Goal: Task Accomplishment & Management: Use online tool/utility

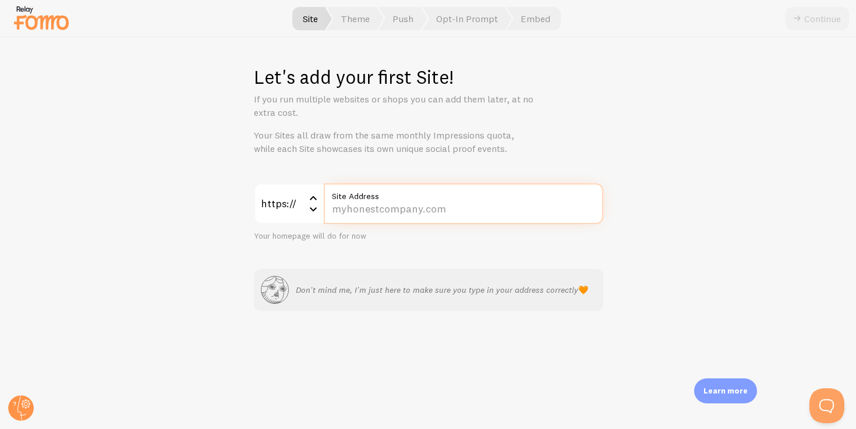
click at [388, 206] on input "Site Address" at bounding box center [464, 203] width 280 height 41
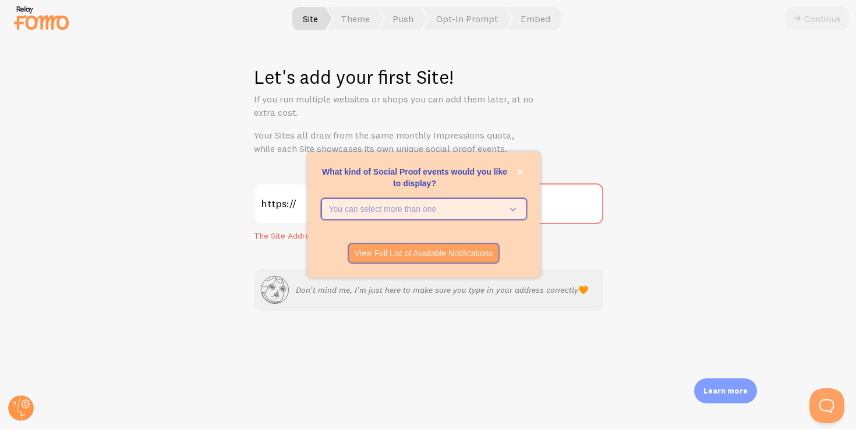
click at [507, 207] on icon "What kind of Social Proof events would you like to display?" at bounding box center [511, 209] width 16 height 13
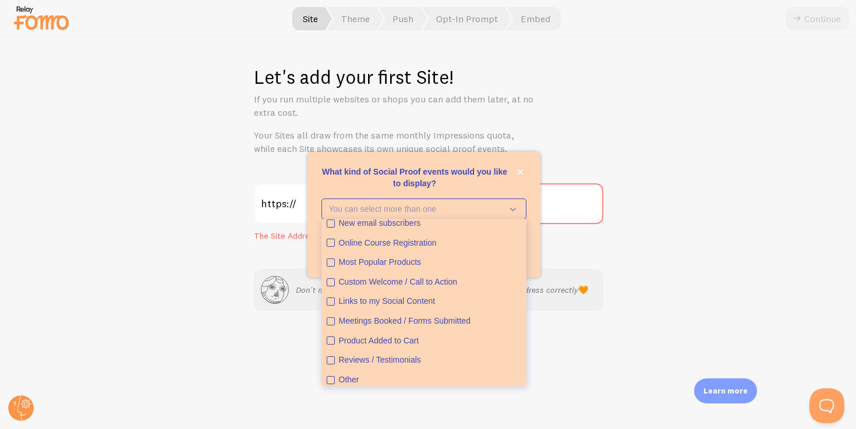
scroll to position [30, 0]
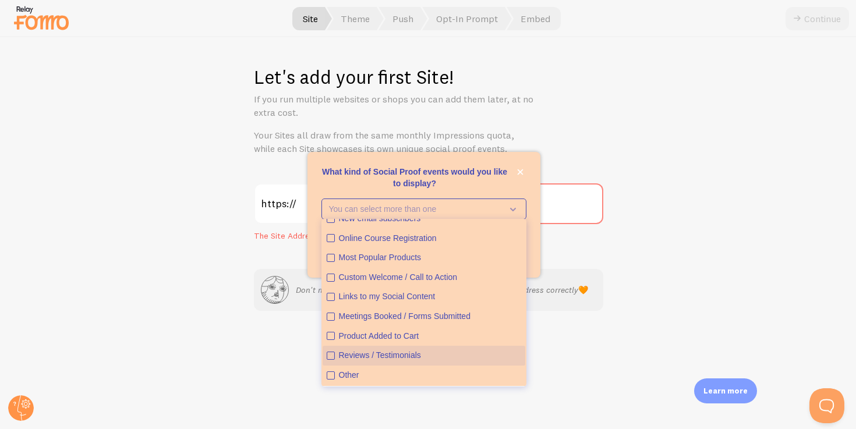
click at [377, 355] on div "Reviews / Testimonials" at bounding box center [430, 356] width 182 height 12
click at [501, 182] on p "What kind of Social Proof events would you like to display?" at bounding box center [423, 177] width 205 height 23
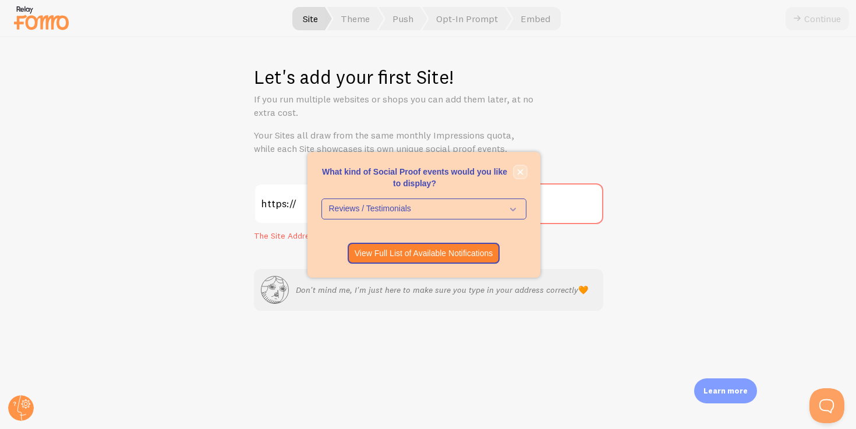
click at [515, 172] on button "close," at bounding box center [520, 172] width 12 height 12
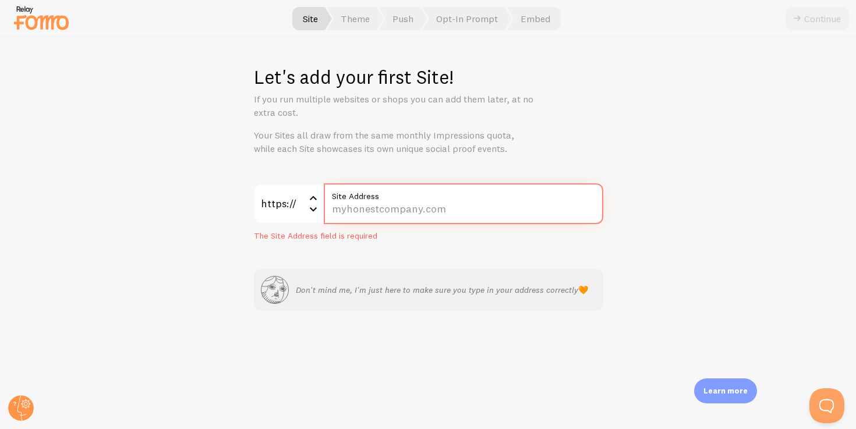
paste input "[DOMAIN_NAME][URL]"
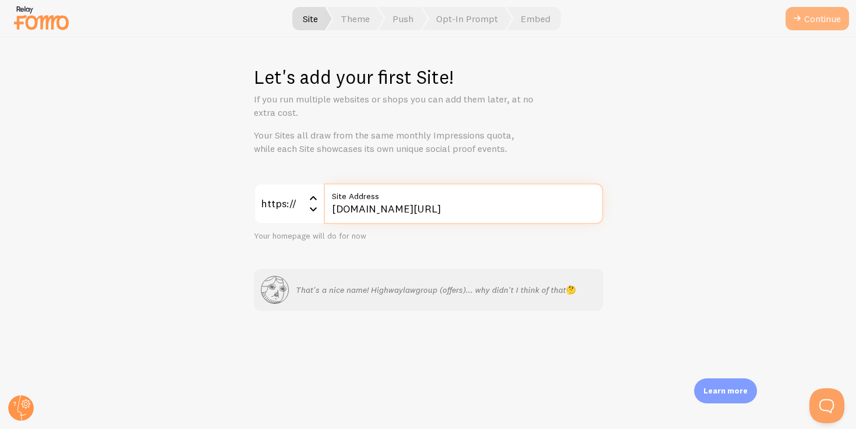
type input "[DOMAIN_NAME][URL]"
click at [745, 16] on button "Continue" at bounding box center [817, 18] width 63 height 23
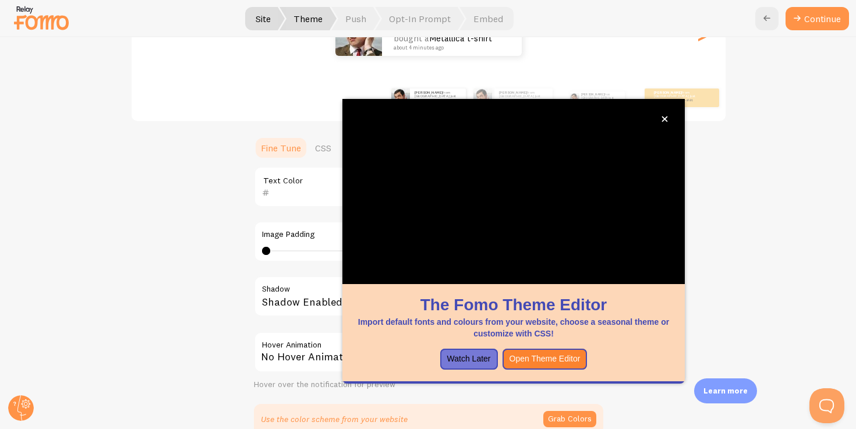
scroll to position [184, 0]
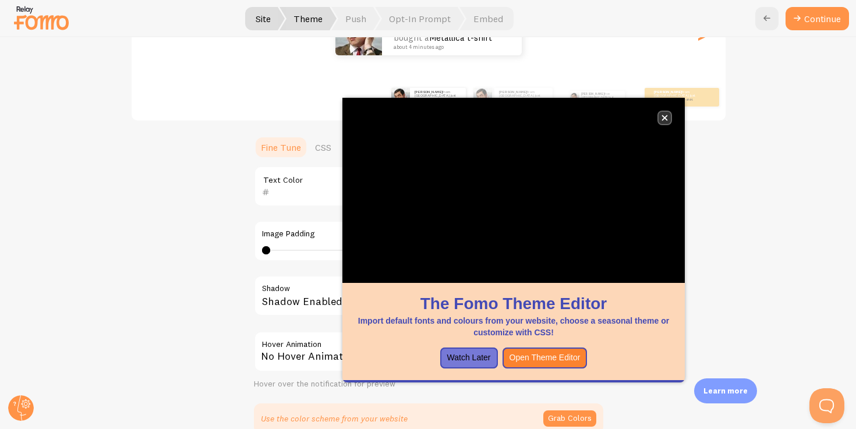
click at [667, 117] on icon "close," at bounding box center [665, 118] width 6 height 6
